Goal: Task Accomplishment & Management: Complete application form

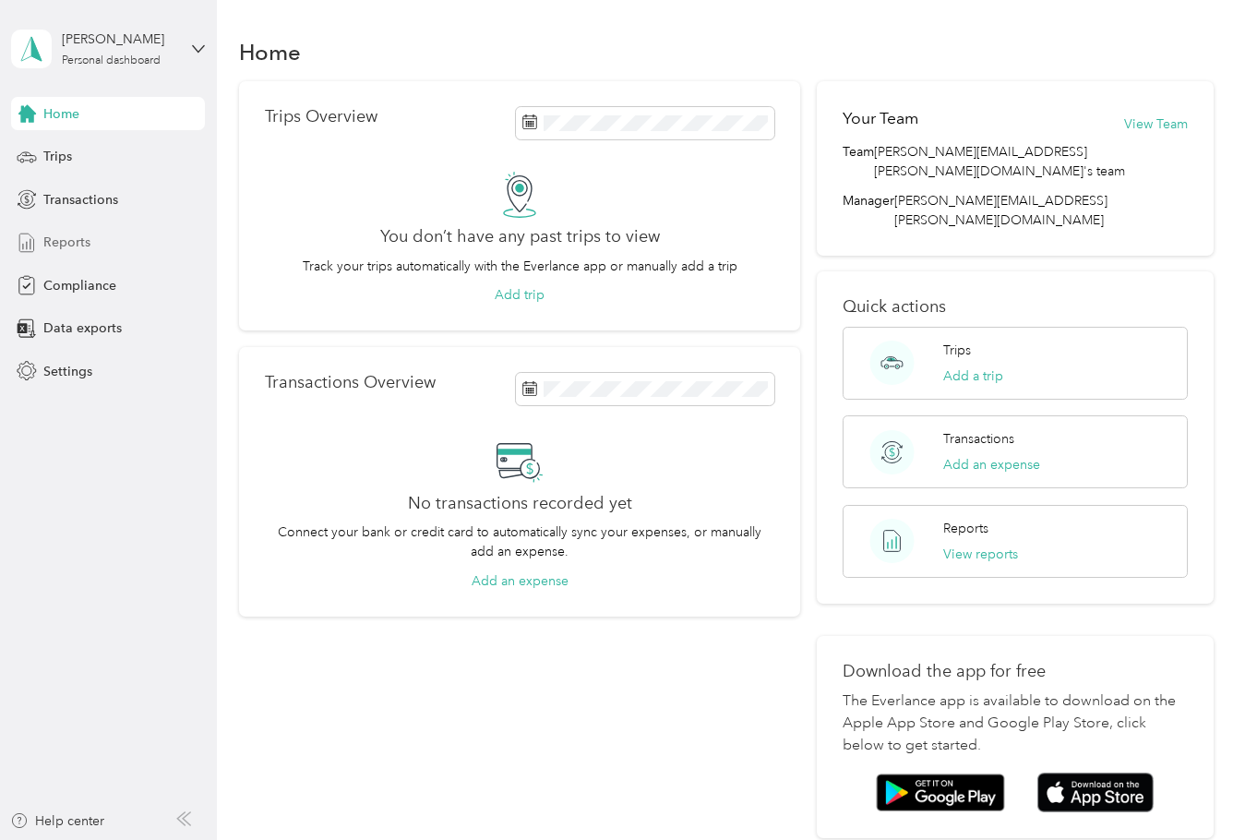
click at [86, 245] on span "Reports" at bounding box center [66, 242] width 47 height 19
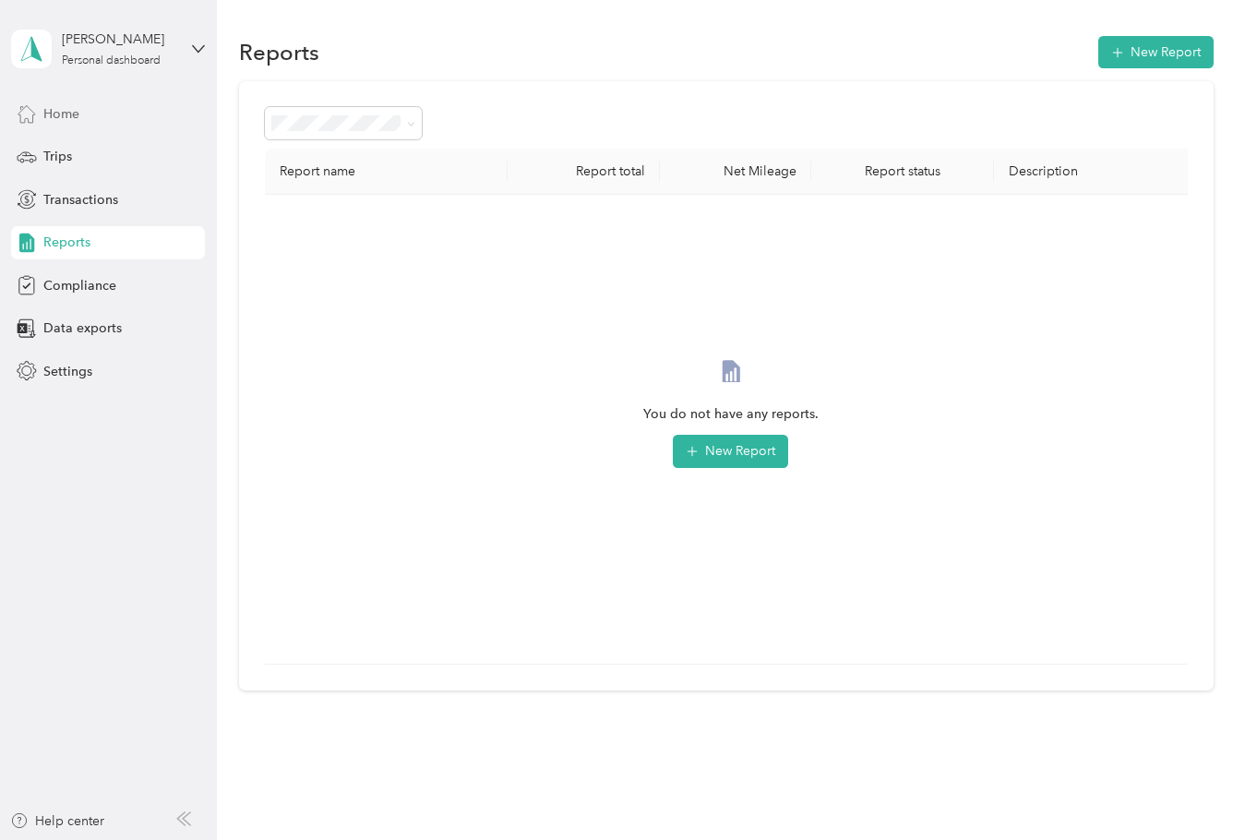
click at [62, 114] on span "Home" at bounding box center [61, 113] width 36 height 19
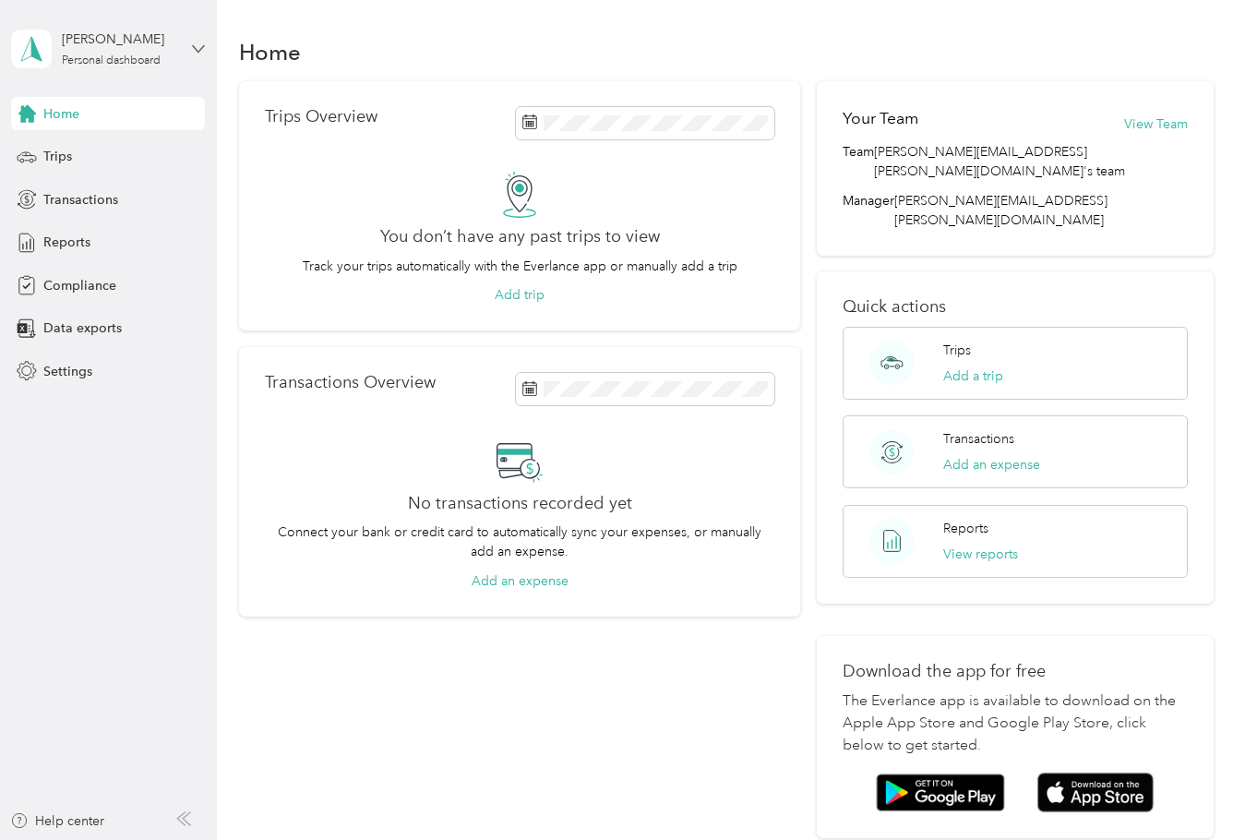
click at [196, 45] on icon at bounding box center [198, 48] width 13 height 13
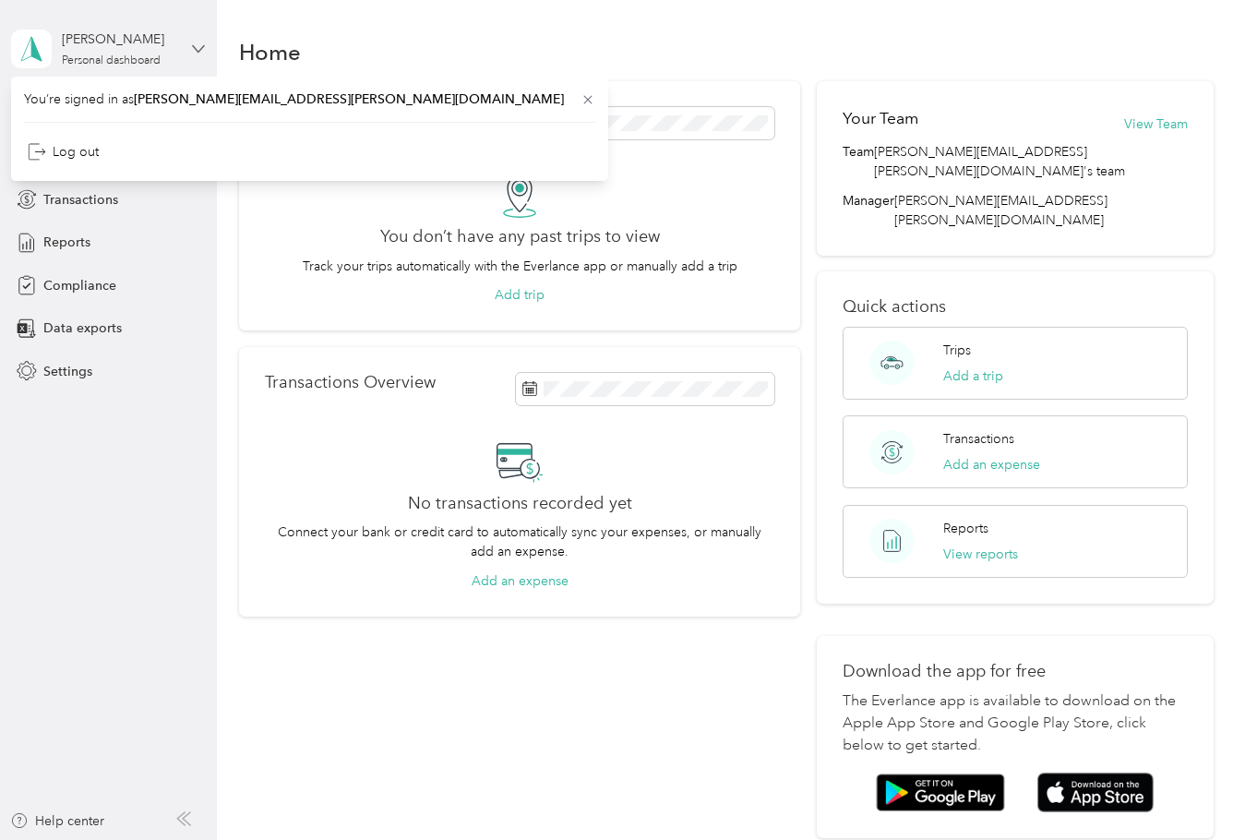
click at [201, 48] on icon at bounding box center [198, 48] width 11 height 6
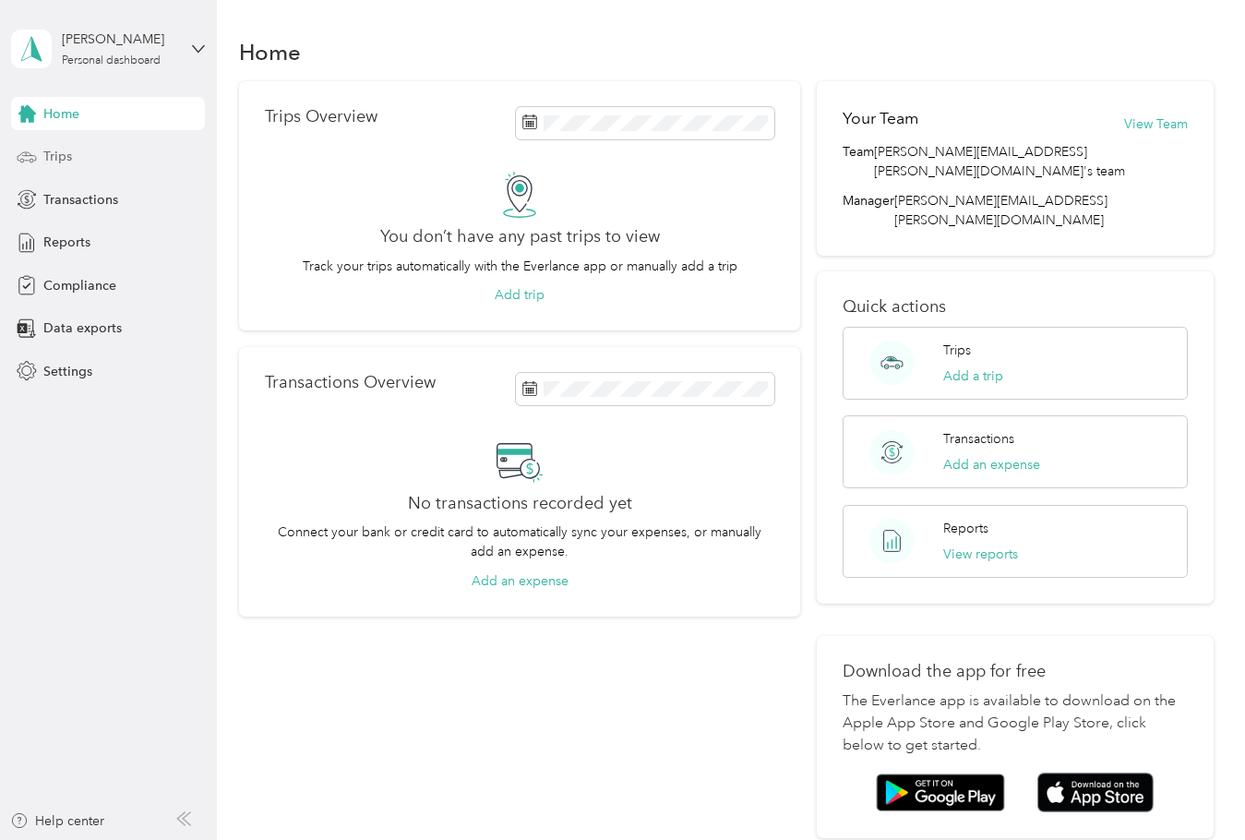
click at [71, 161] on span "Trips" at bounding box center [57, 156] width 29 height 19
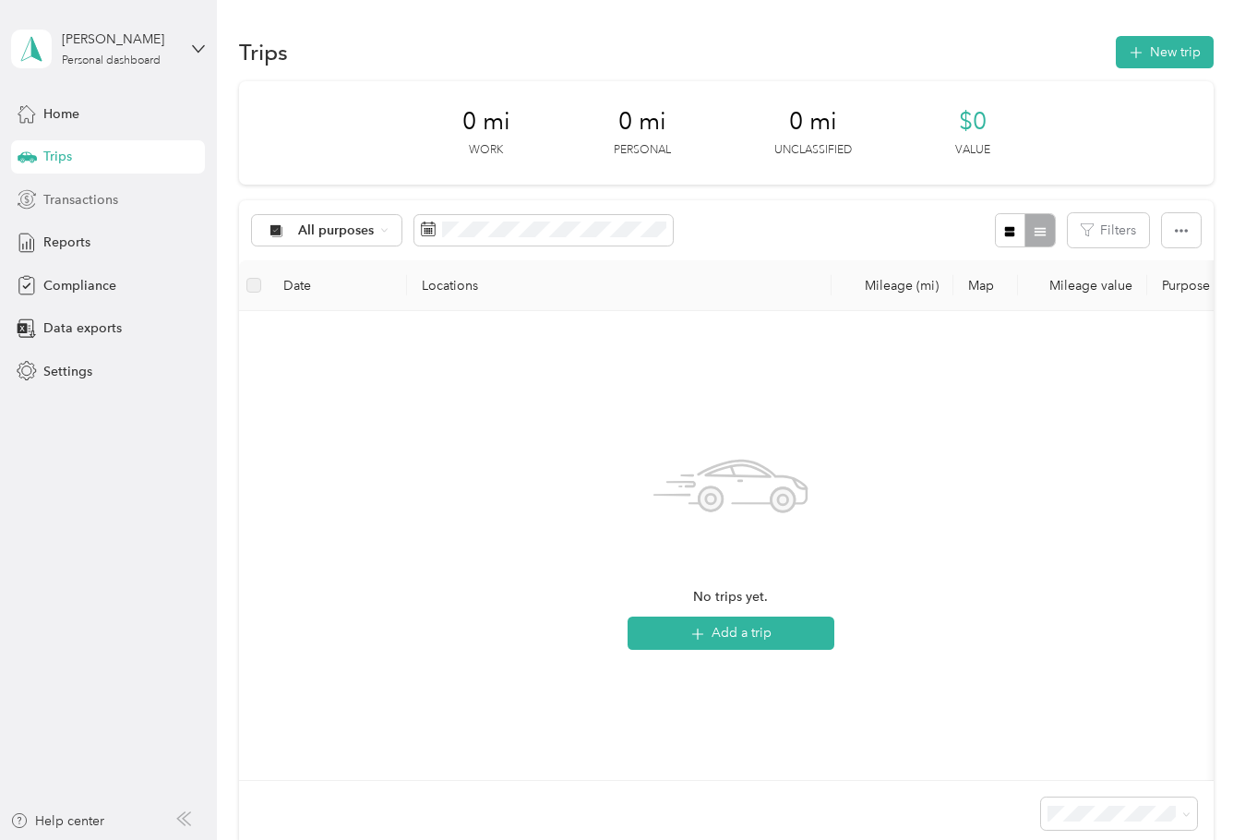
click at [85, 202] on span "Transactions" at bounding box center [80, 199] width 75 height 19
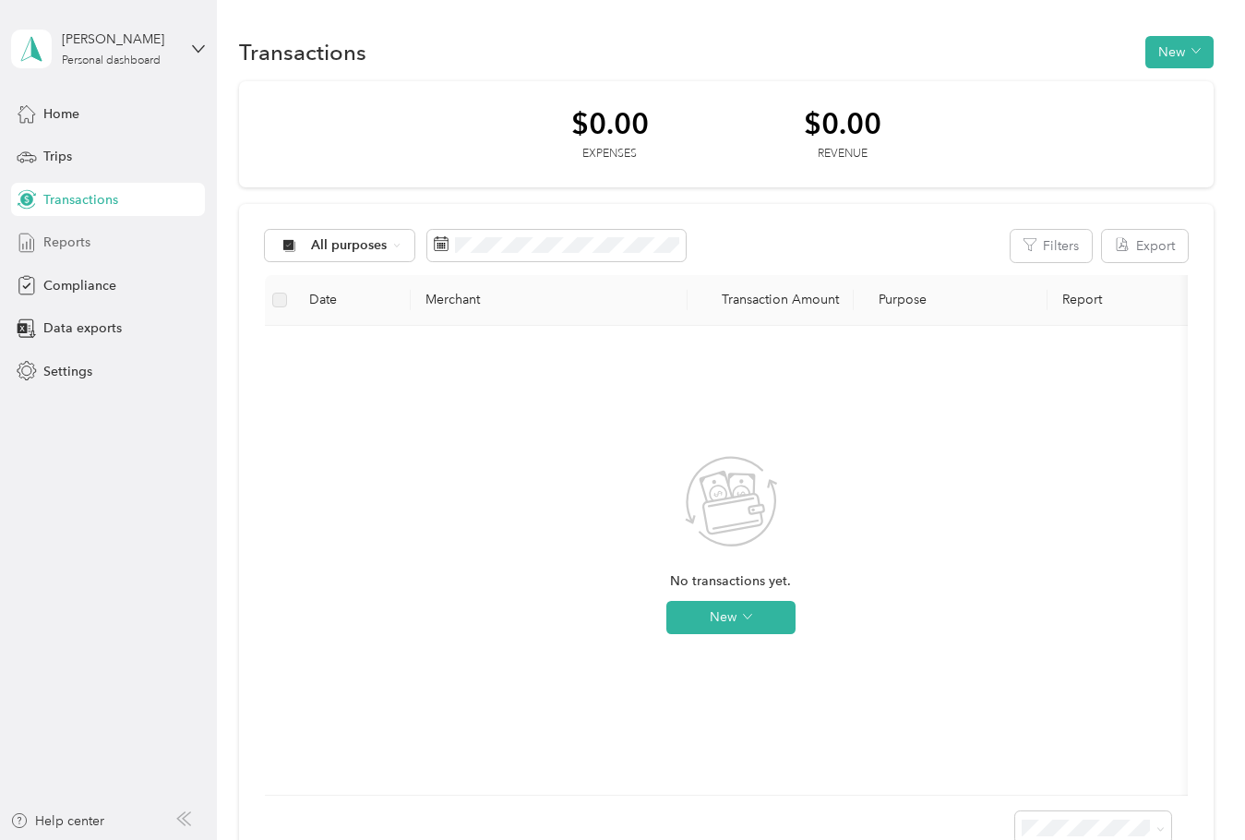
click at [95, 243] on div "Reports" at bounding box center [108, 242] width 194 height 33
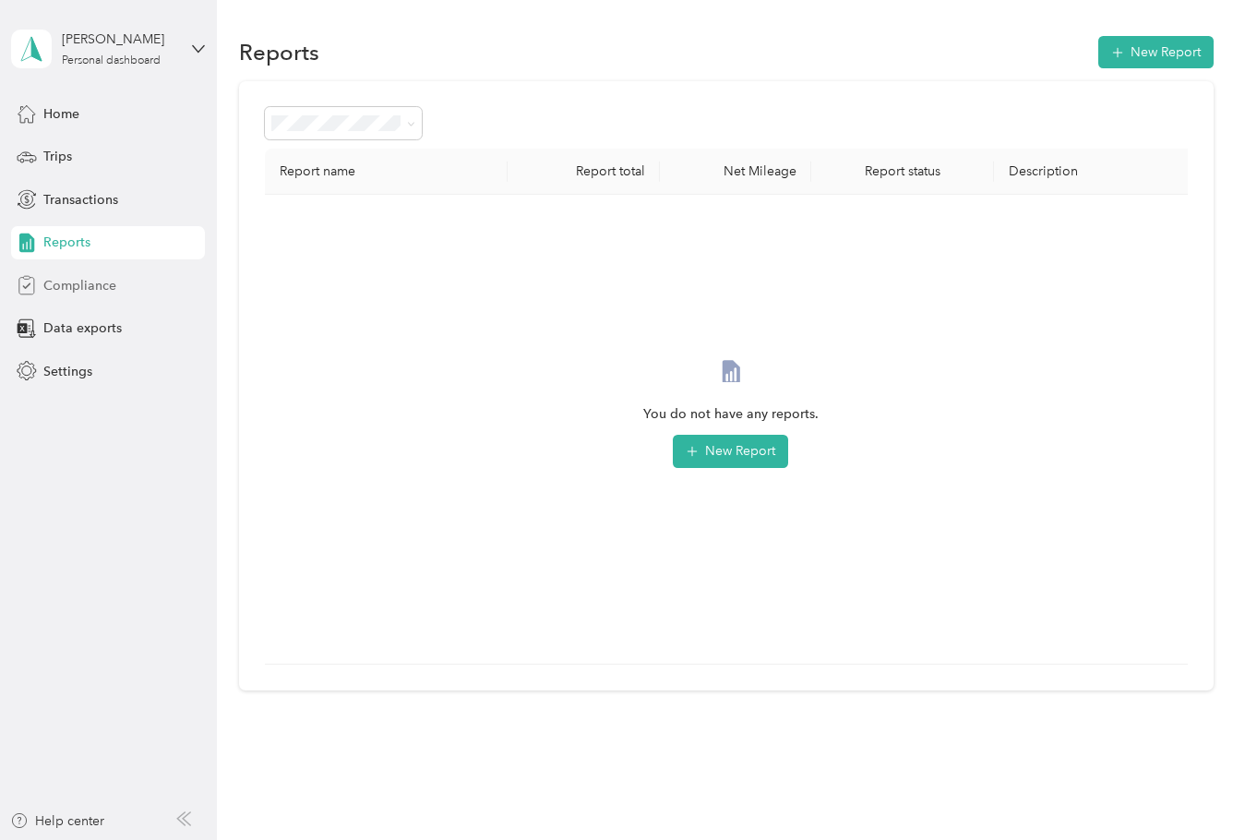
click at [96, 289] on span "Compliance" at bounding box center [79, 285] width 73 height 19
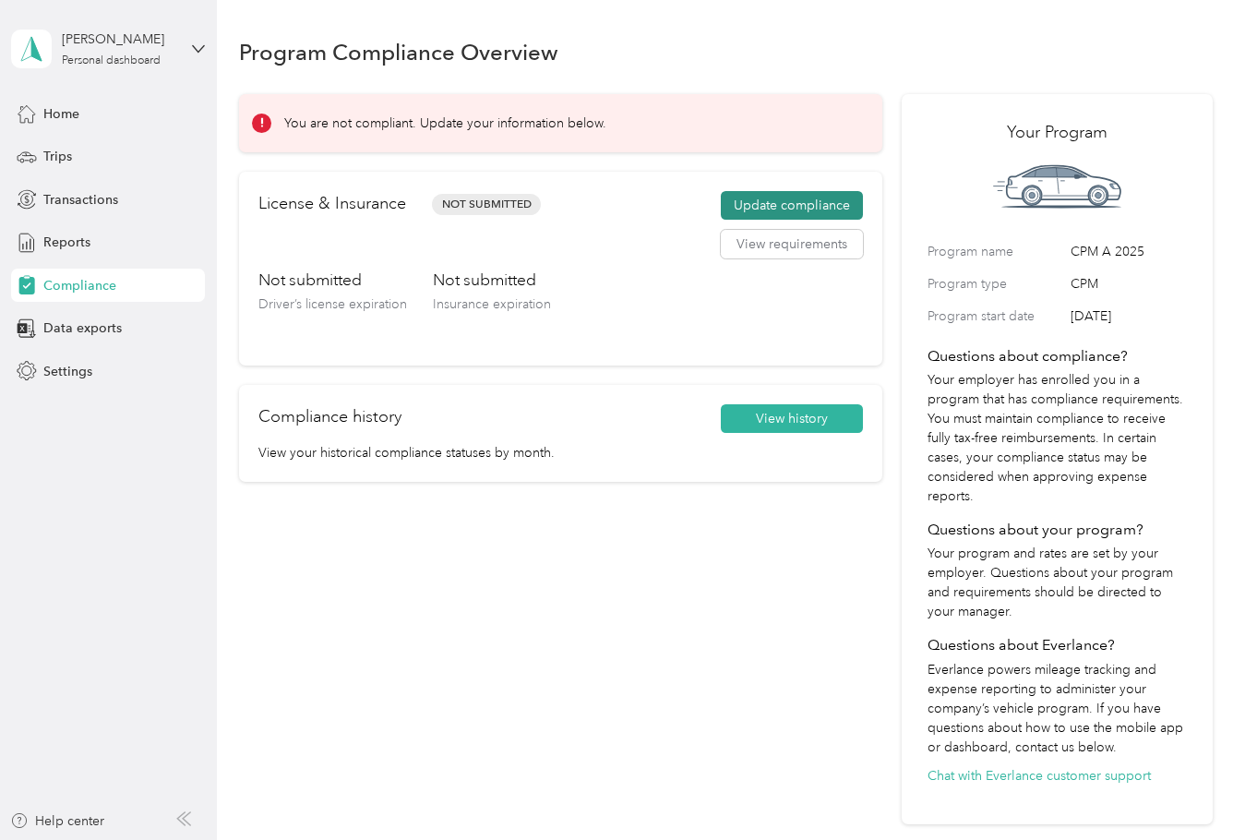
click at [781, 204] on button "Update compliance" at bounding box center [792, 206] width 142 height 30
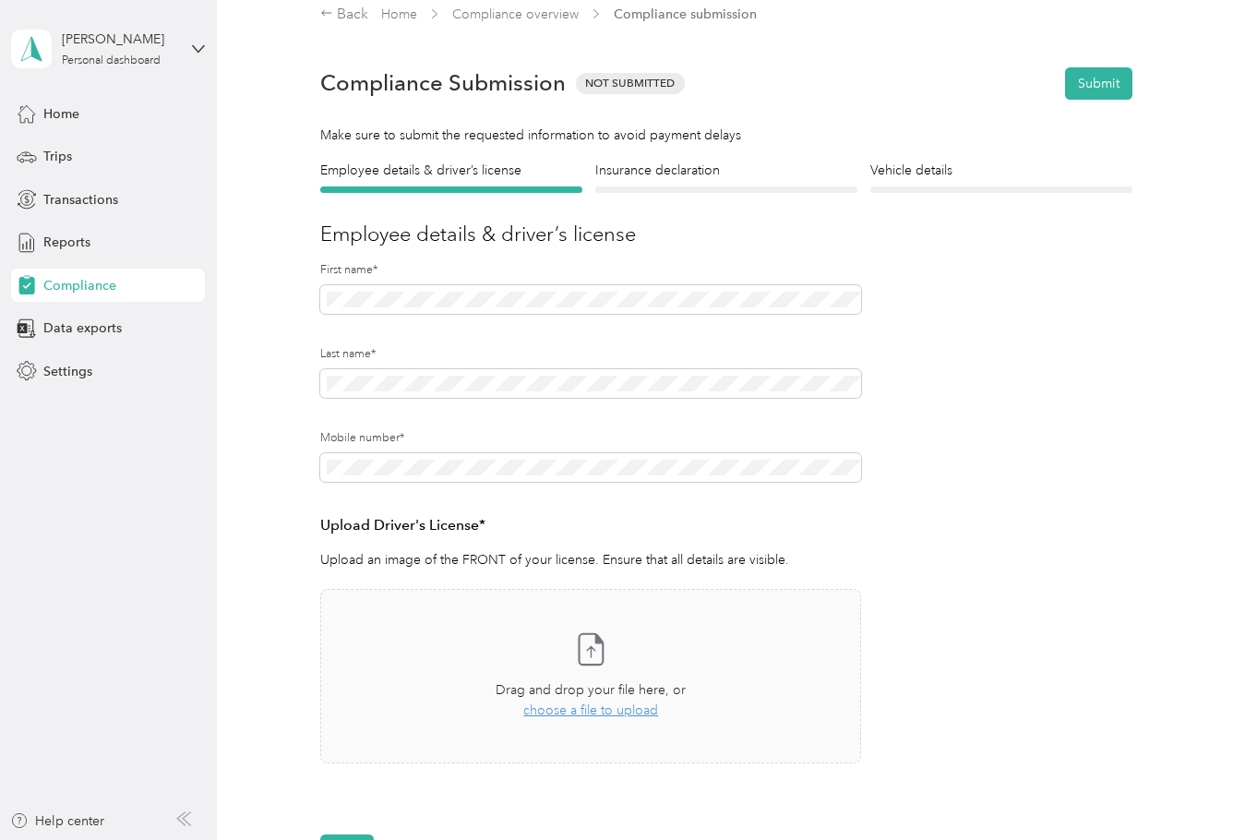
scroll to position [20, 0]
click at [595, 641] on icon at bounding box center [590, 647] width 37 height 37
click at [583, 698] on div "Drag and drop your file here, or choose a file to upload" at bounding box center [590, 699] width 190 height 41
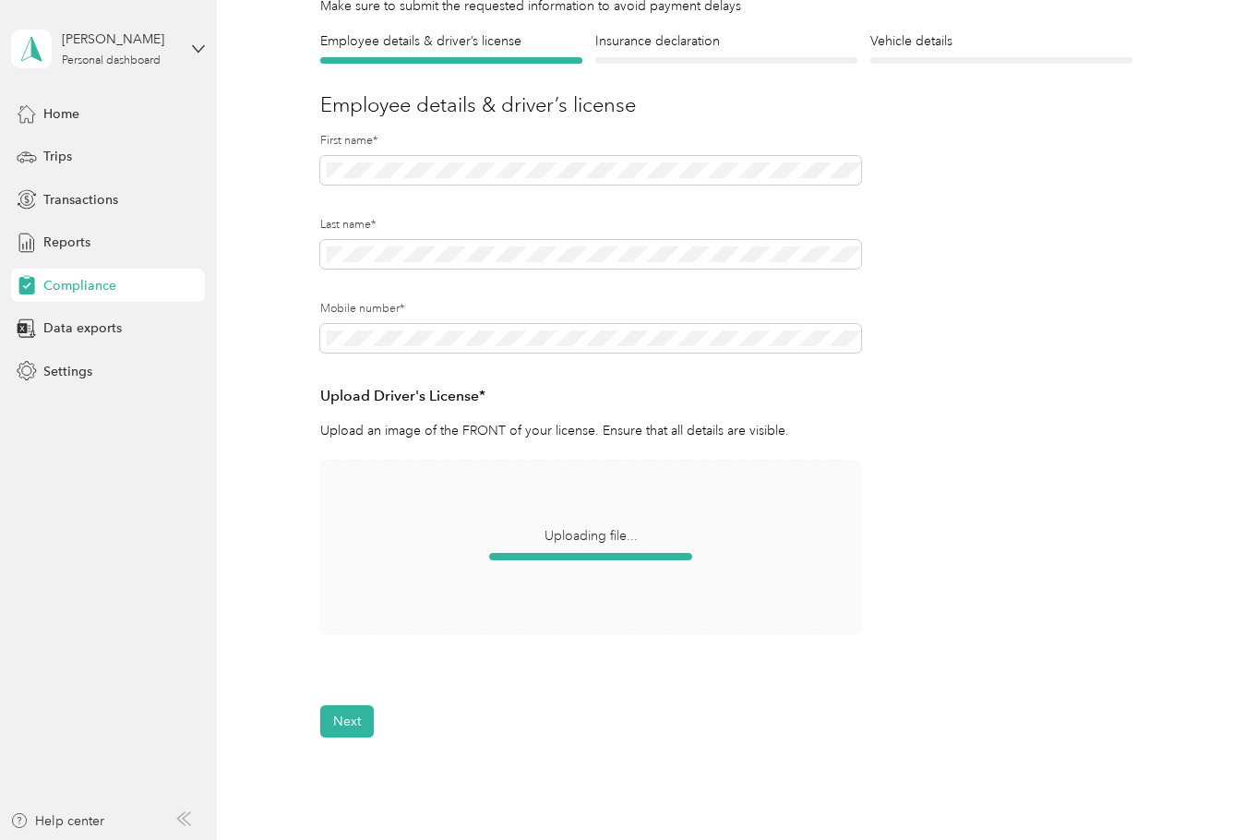
scroll to position [154, 0]
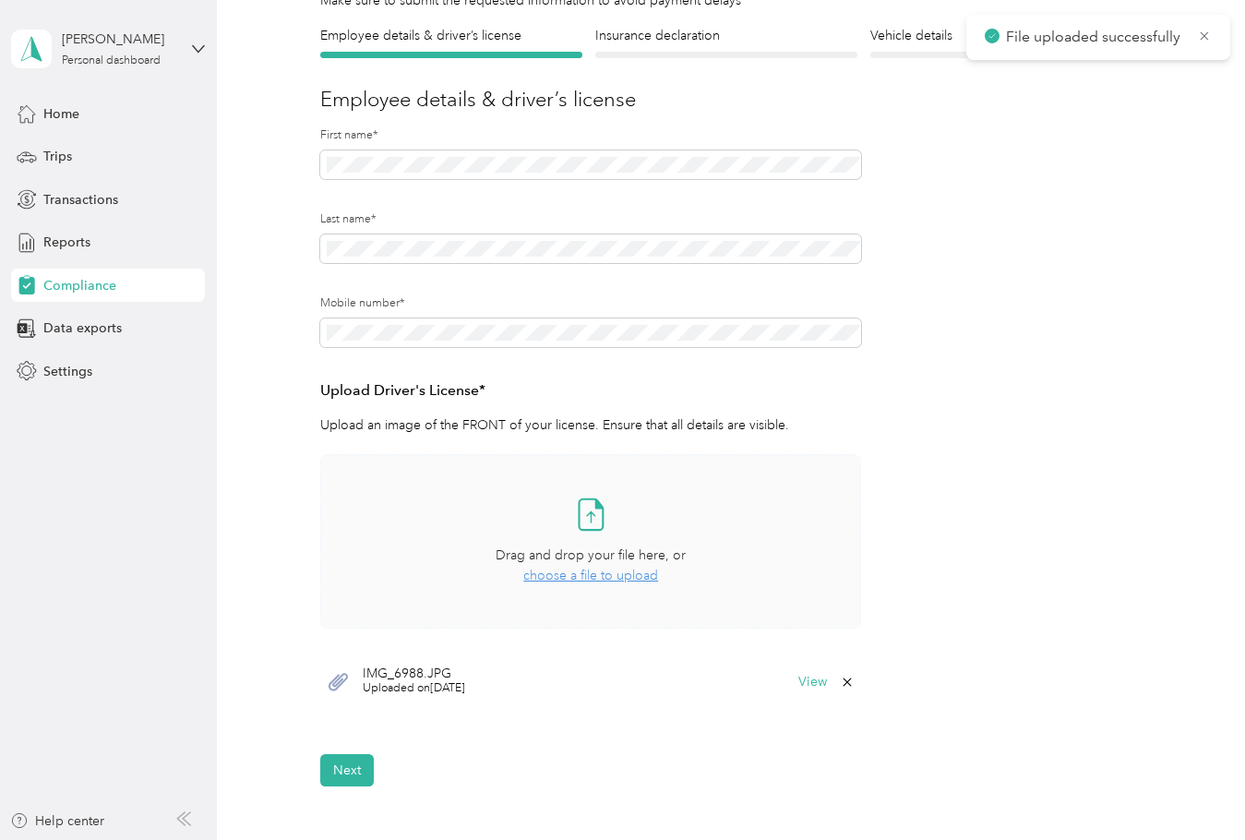
click at [628, 580] on span "choose a file to upload" at bounding box center [590, 575] width 135 height 16
click at [356, 764] on button "Next" at bounding box center [347, 770] width 54 height 32
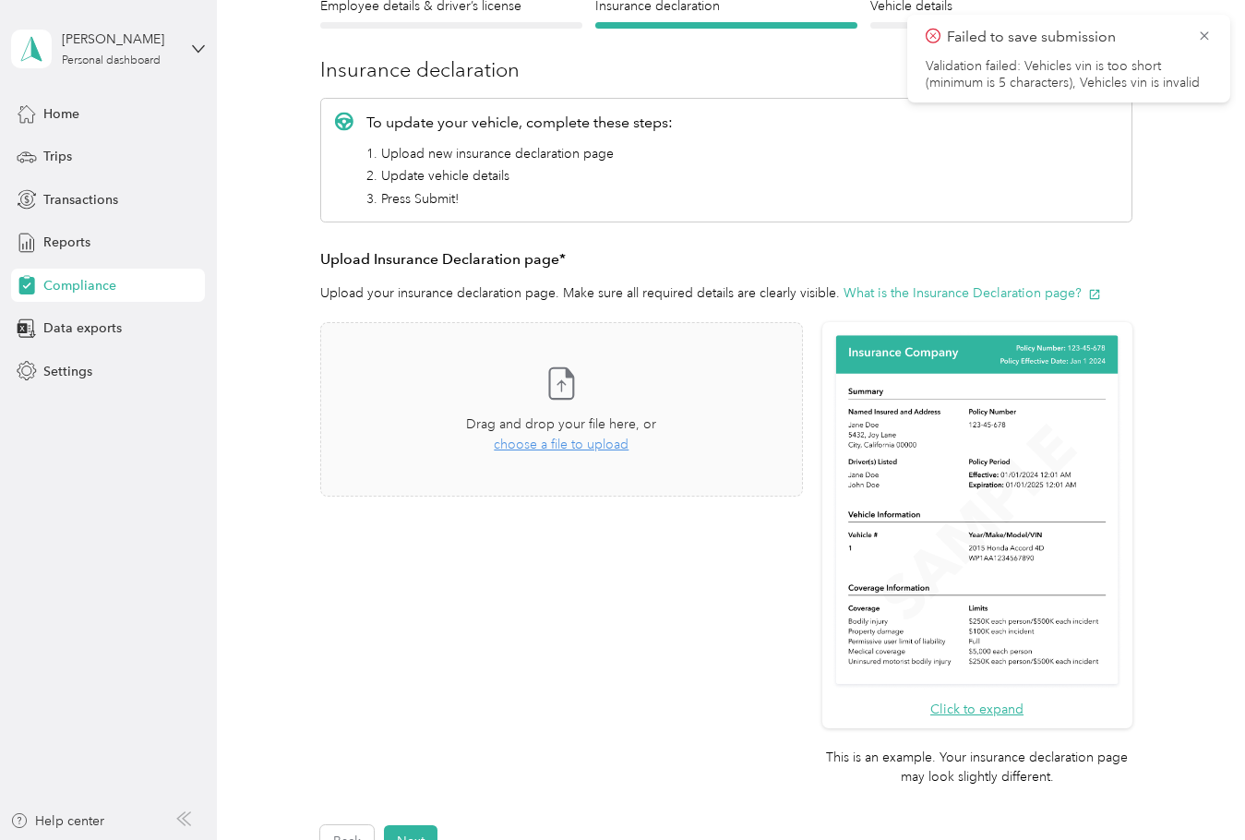
scroll to position [183, 0]
click at [1031, 292] on button "What is the Insurance Declaration page?" at bounding box center [971, 293] width 257 height 19
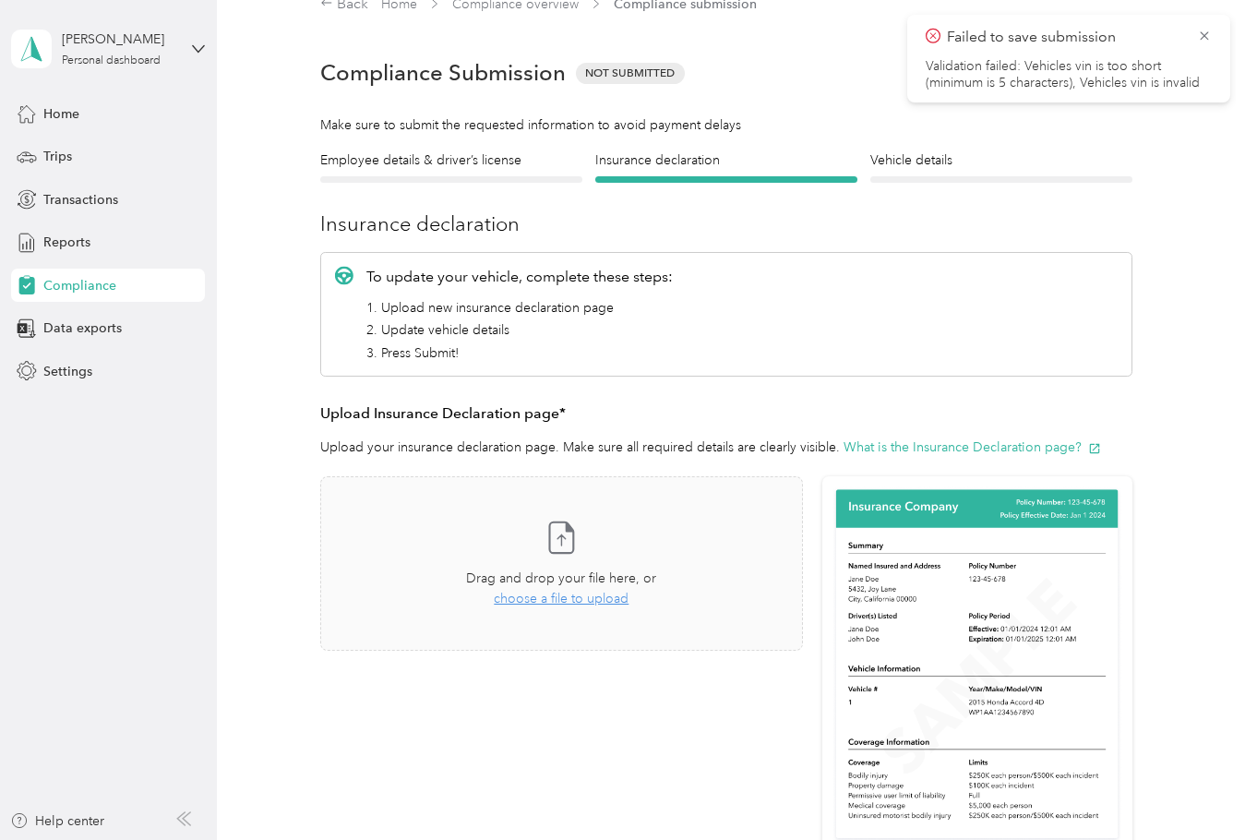
scroll to position [22, 0]
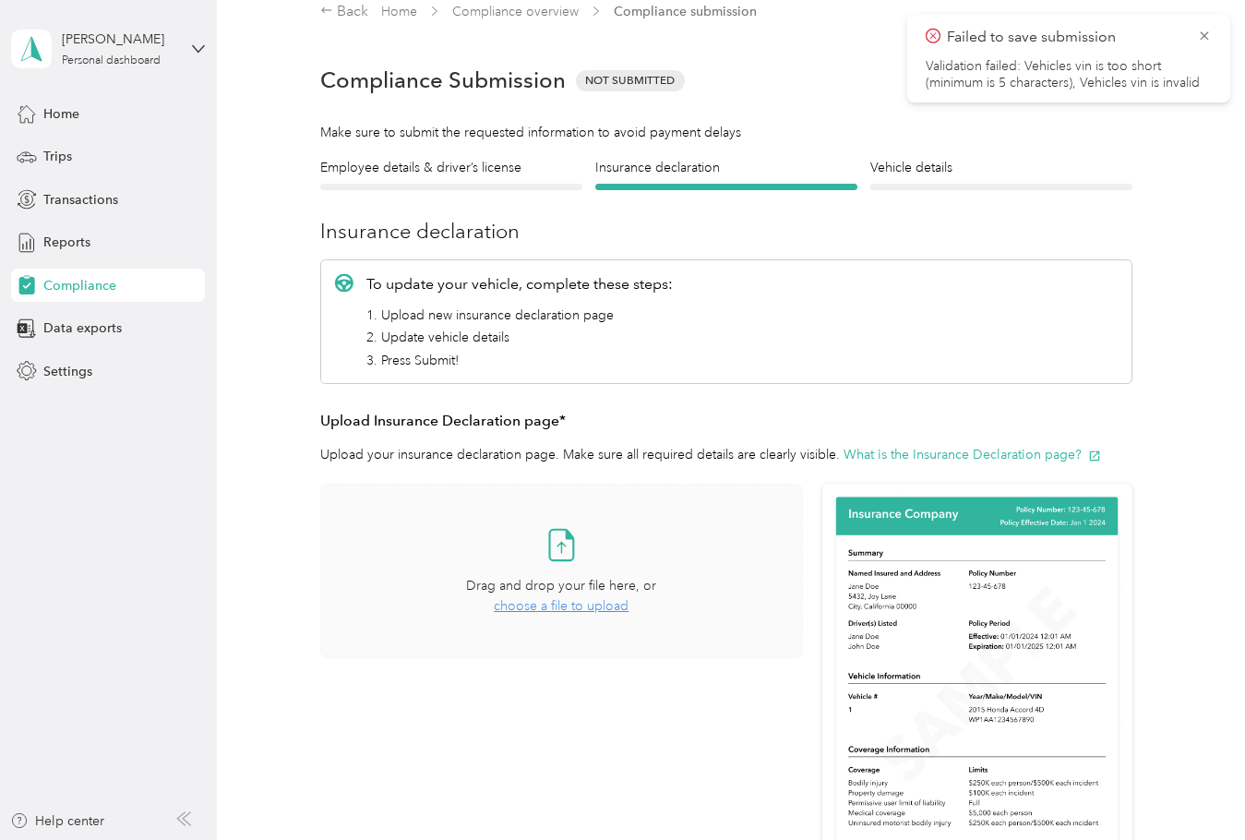
click at [586, 590] on span "Drag and drop your file here, or" at bounding box center [561, 586] width 190 height 16
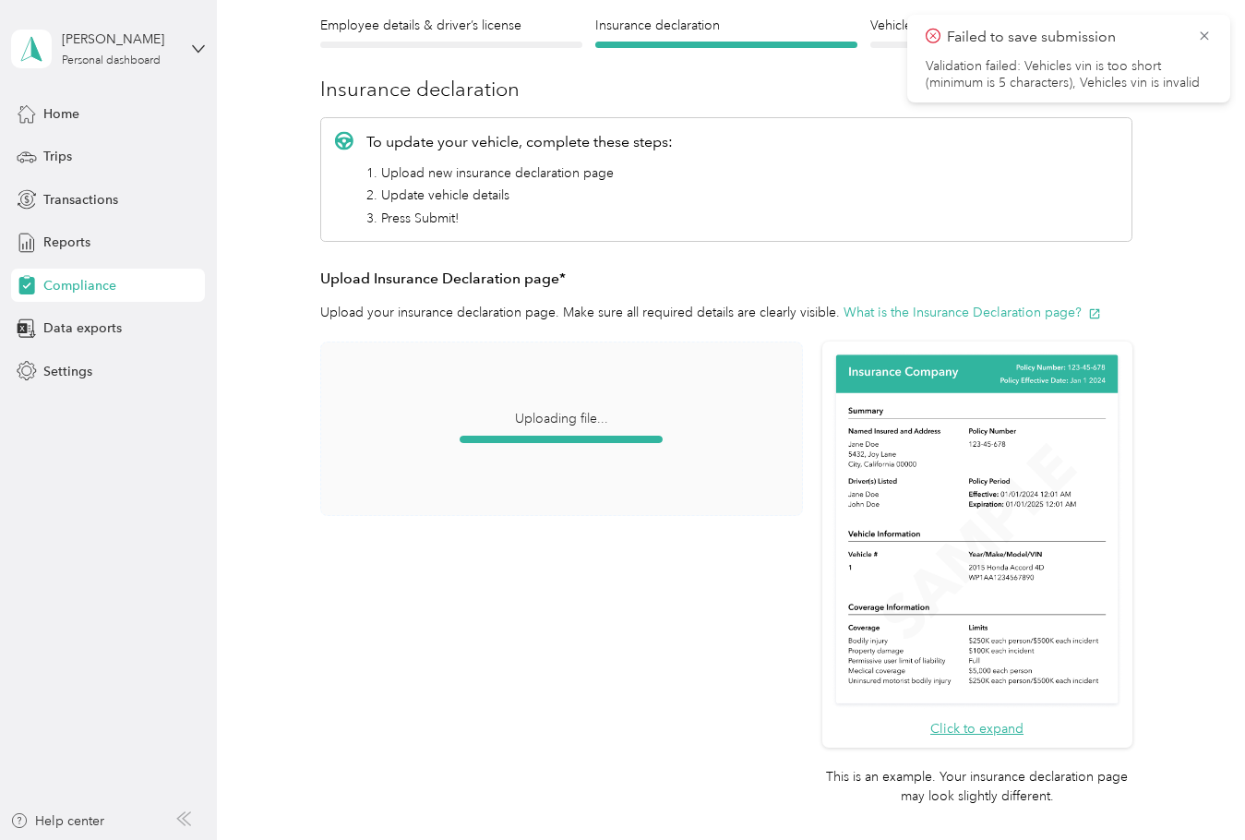
scroll to position [165, 0]
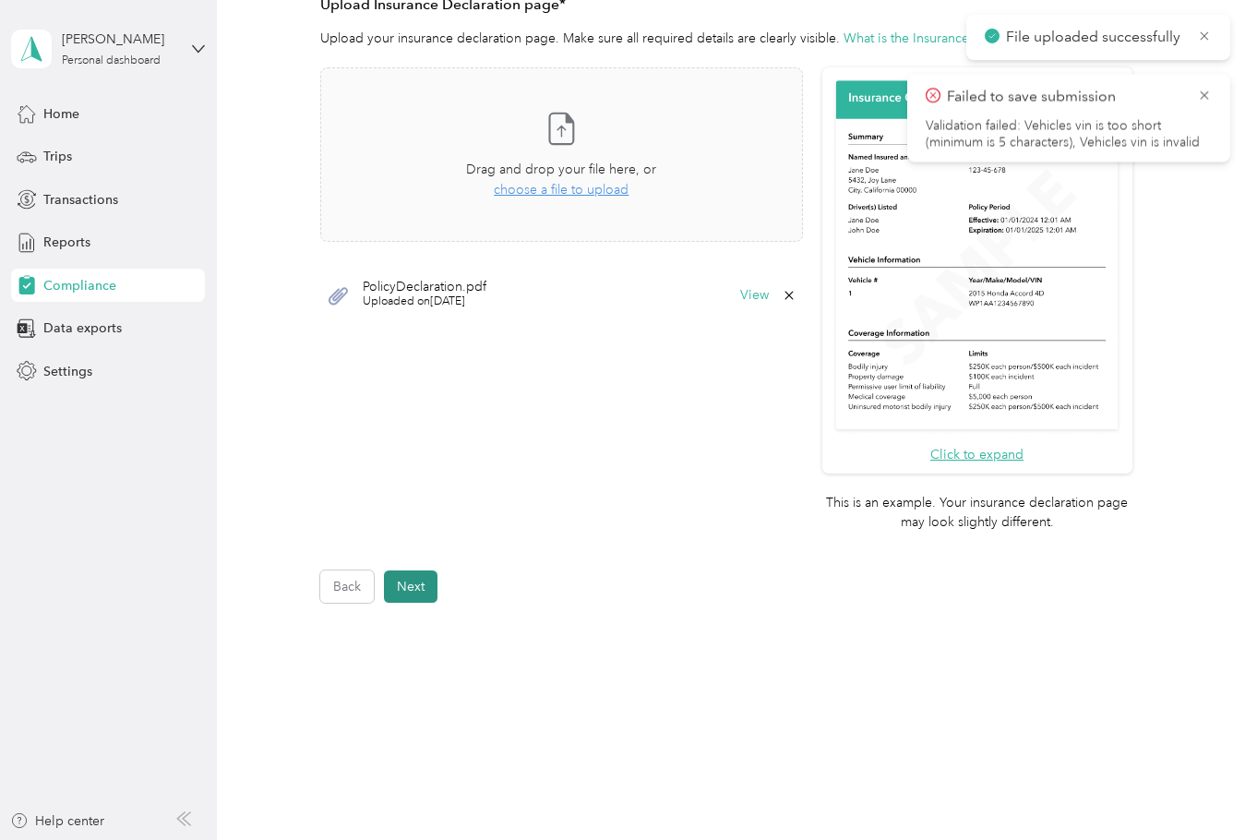
click at [407, 592] on button "Next" at bounding box center [411, 586] width 54 height 32
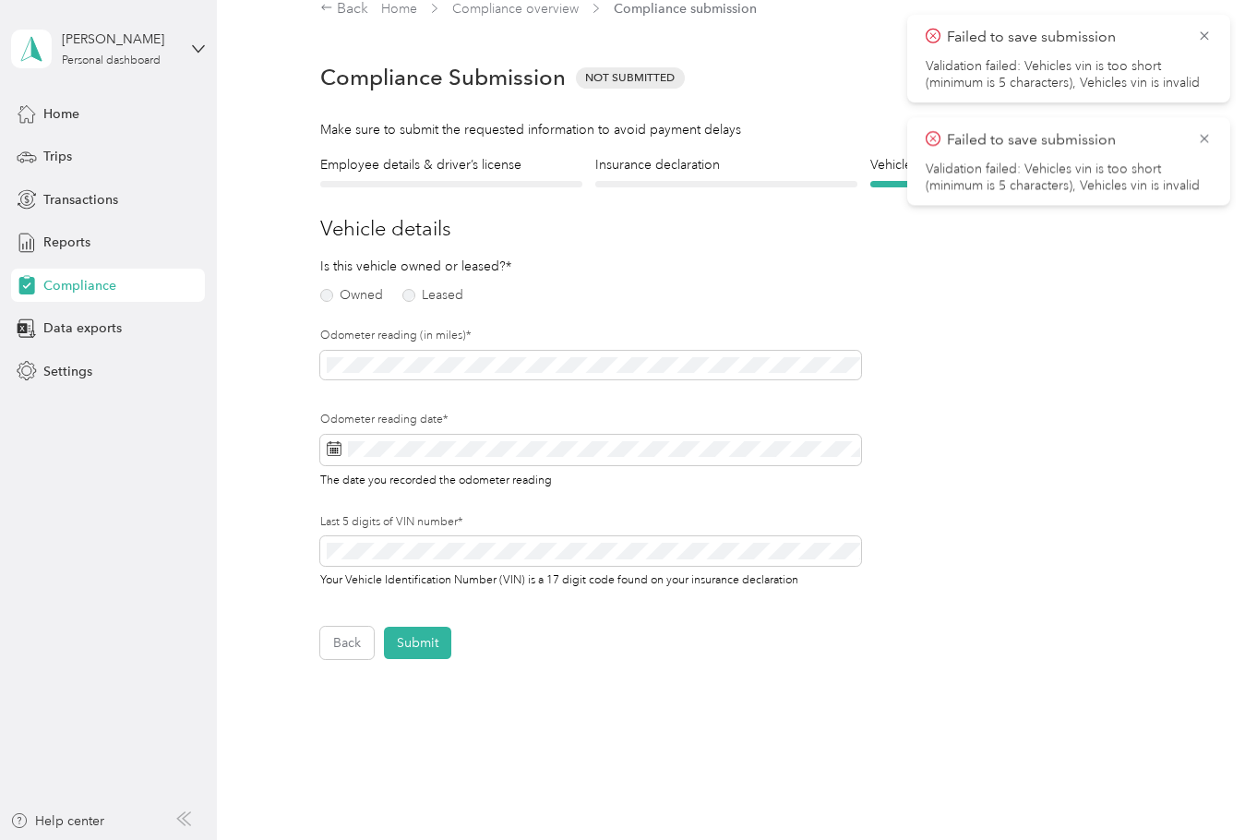
scroll to position [22, 0]
click at [427, 292] on label "Leased" at bounding box center [432, 298] width 61 height 13
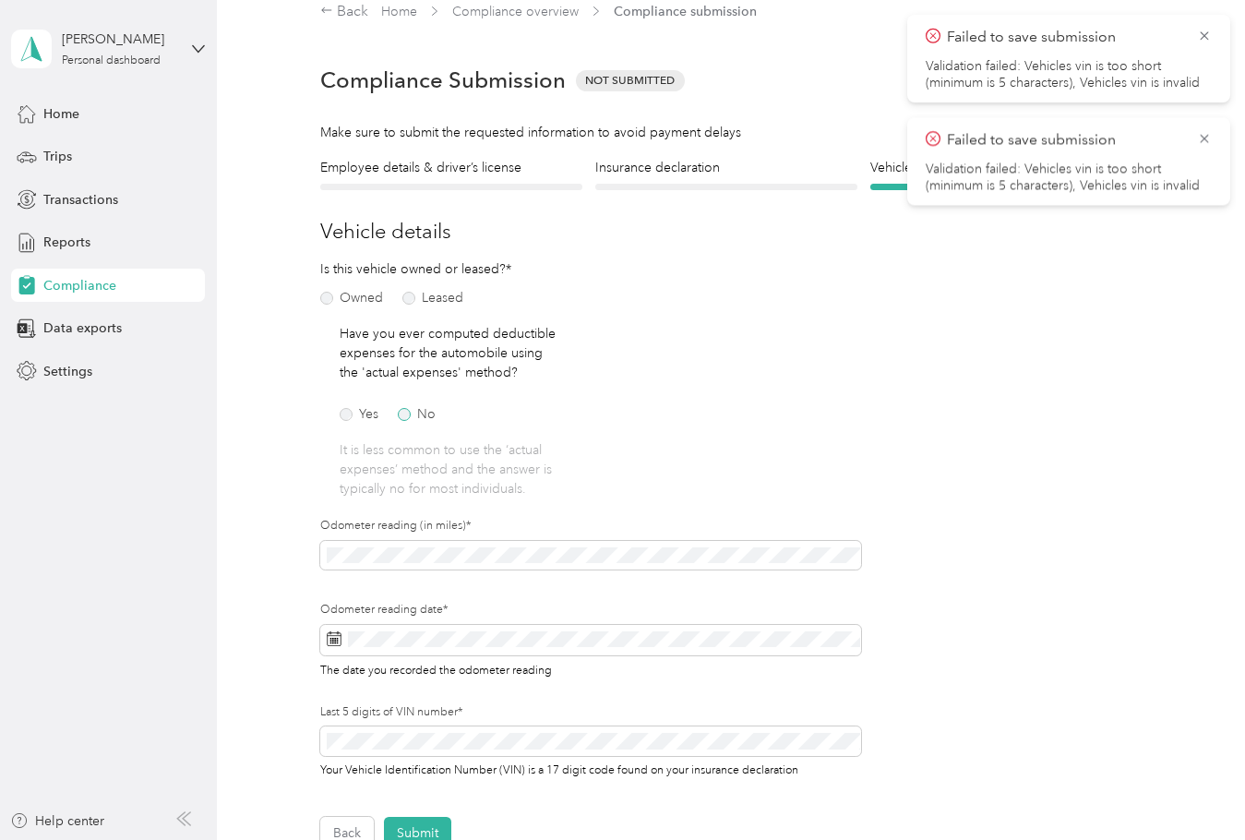
click at [420, 413] on label "No" at bounding box center [417, 414] width 38 height 13
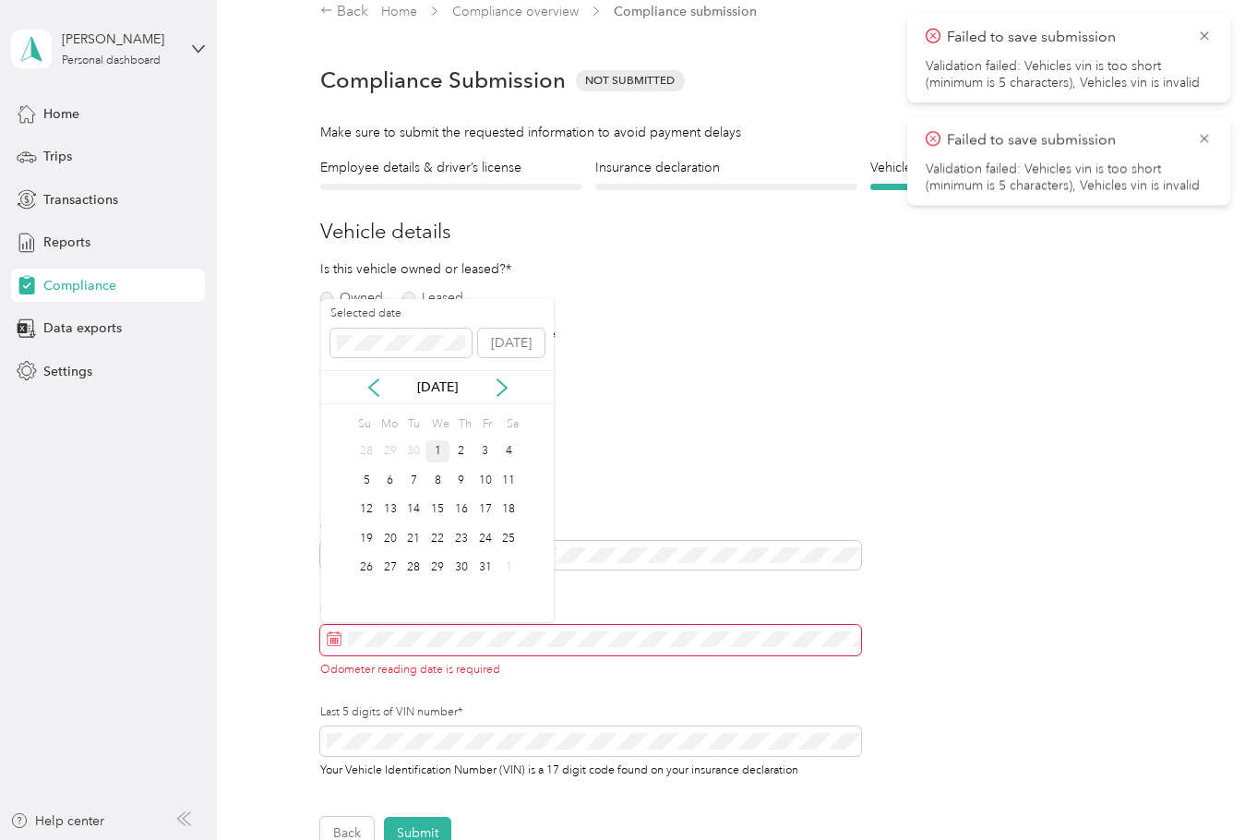
click at [440, 448] on div "1" at bounding box center [437, 451] width 24 height 23
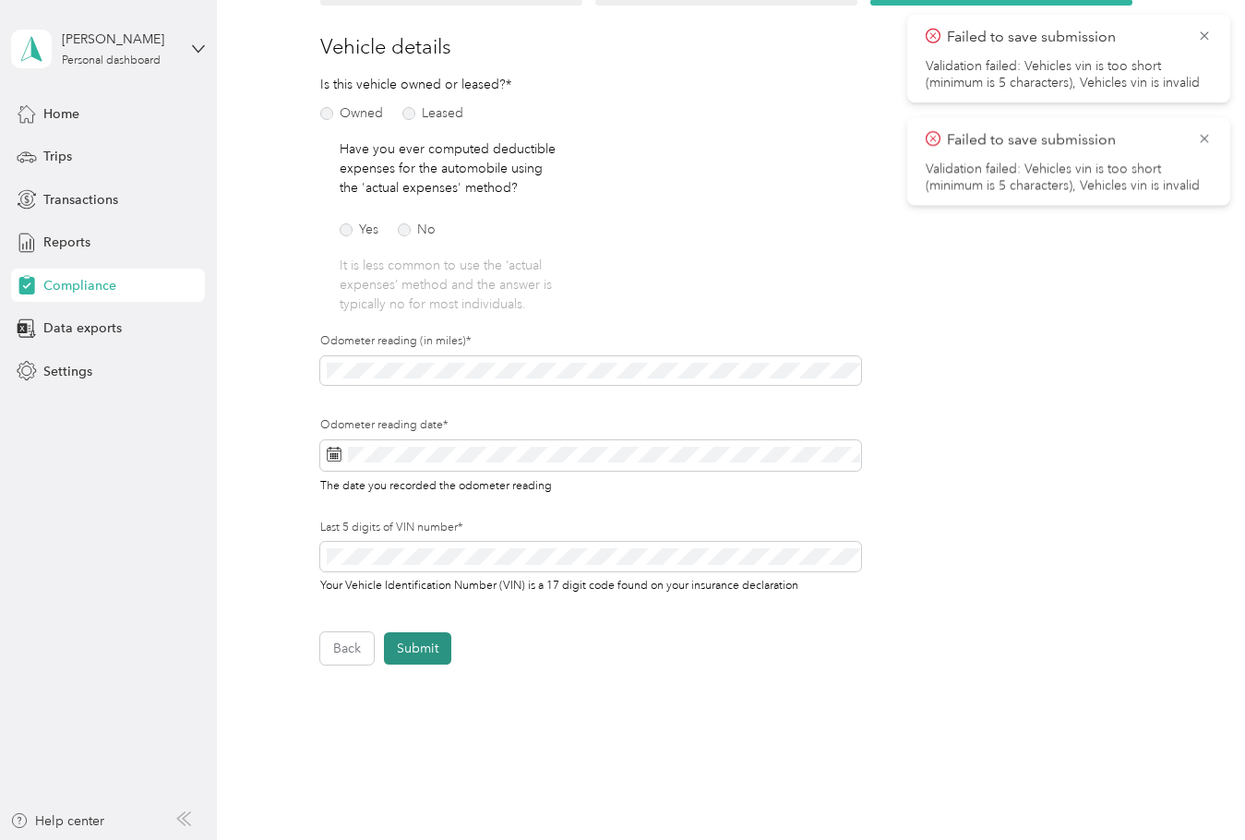
click at [428, 646] on button "Submit" at bounding box center [417, 648] width 67 height 32
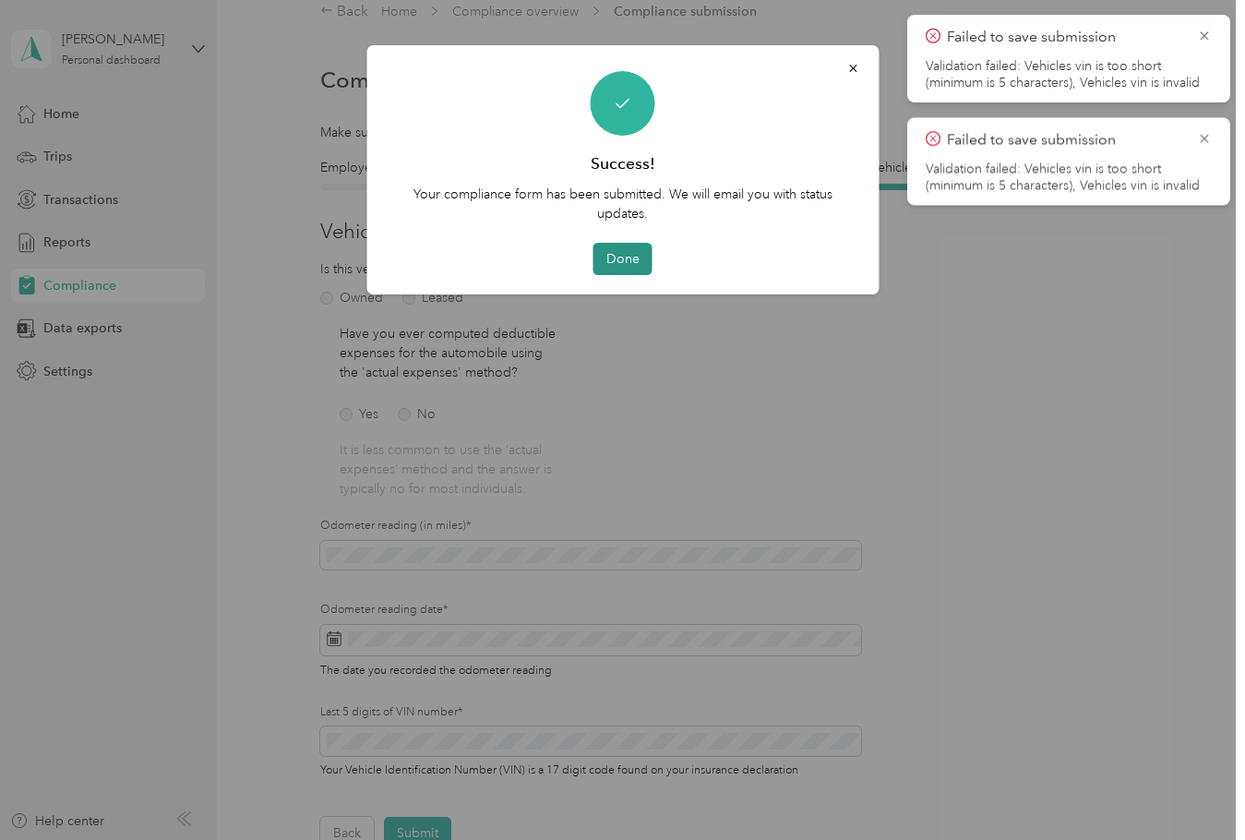
click at [626, 268] on button "Done" at bounding box center [622, 259] width 59 height 32
